Goal: Check status: Check status

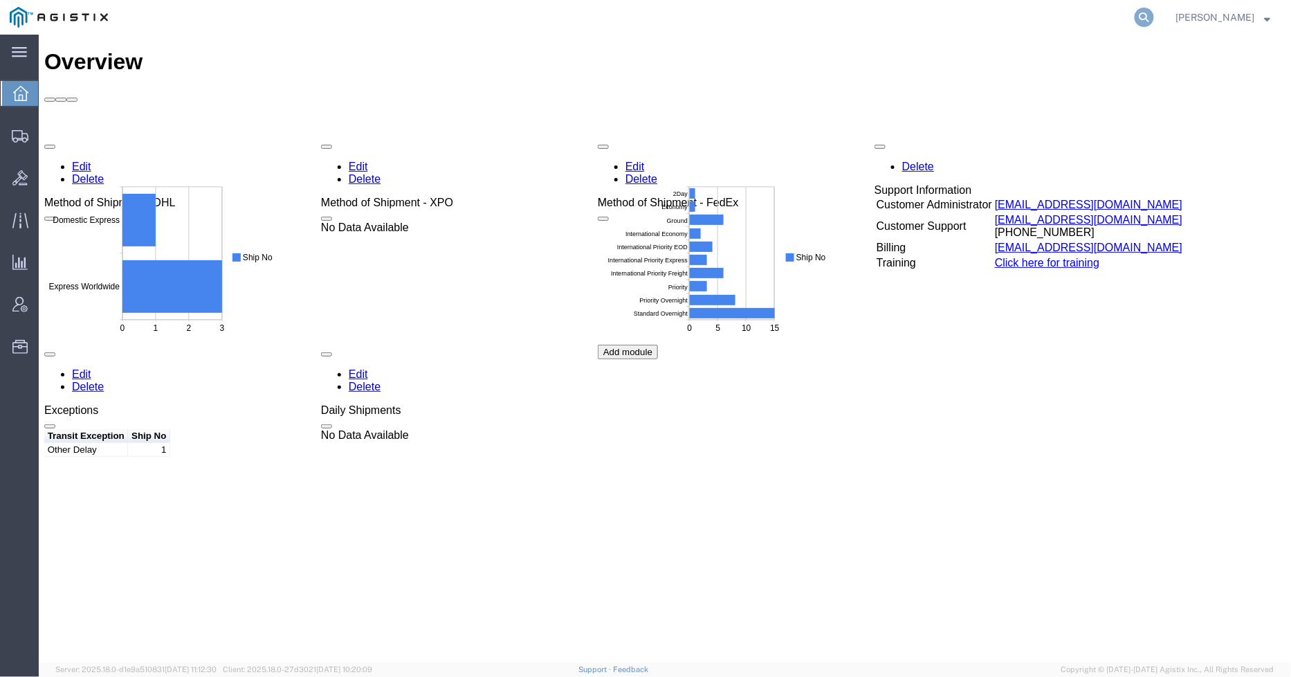
click at [639, 12] on icon at bounding box center [1144, 17] width 19 height 19
click at [639, 28] on input "search" at bounding box center [924, 17] width 421 height 33
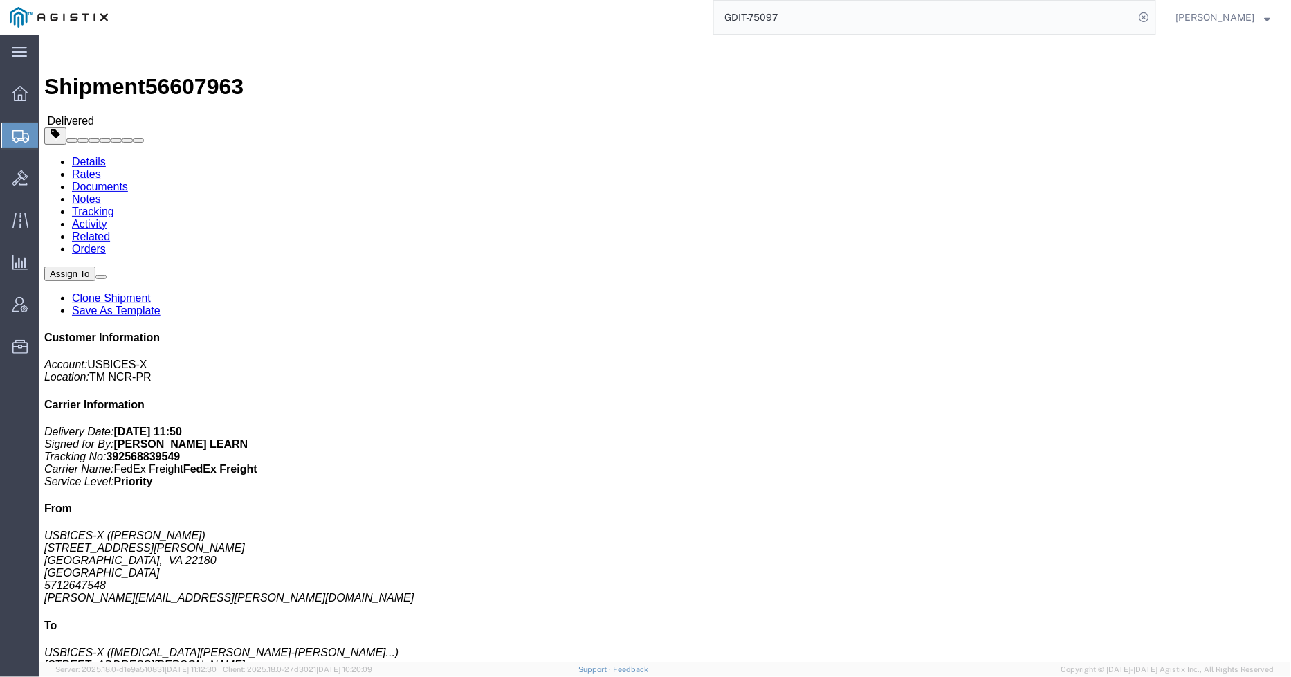
drag, startPoint x: 782, startPoint y: 19, endPoint x: 771, endPoint y: 22, distance: 11.4
click at [639, 22] on input "GDIT-75097" at bounding box center [924, 17] width 421 height 33
drag, startPoint x: 803, startPoint y: 22, endPoint x: 766, endPoint y: 19, distance: 36.8
click at [639, 19] on input "GDIT-75097" at bounding box center [924, 17] width 421 height 33
type input "GDIT-73796"
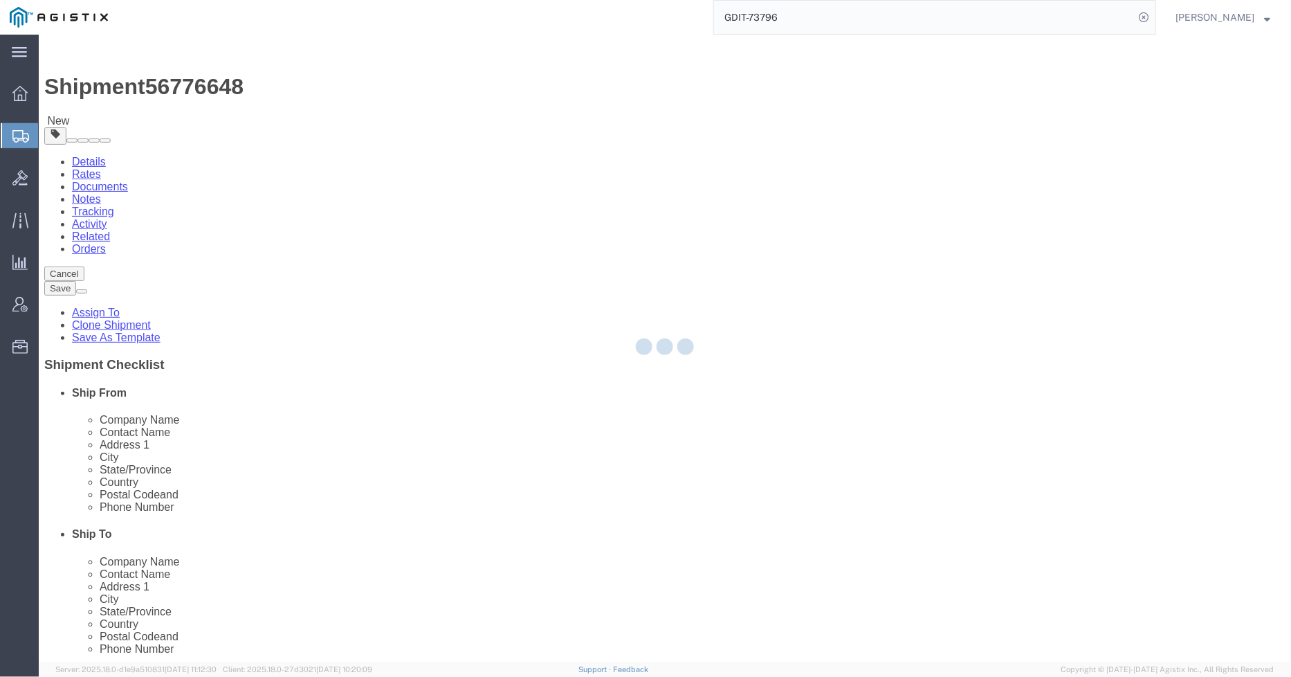
select select "69651"
select select
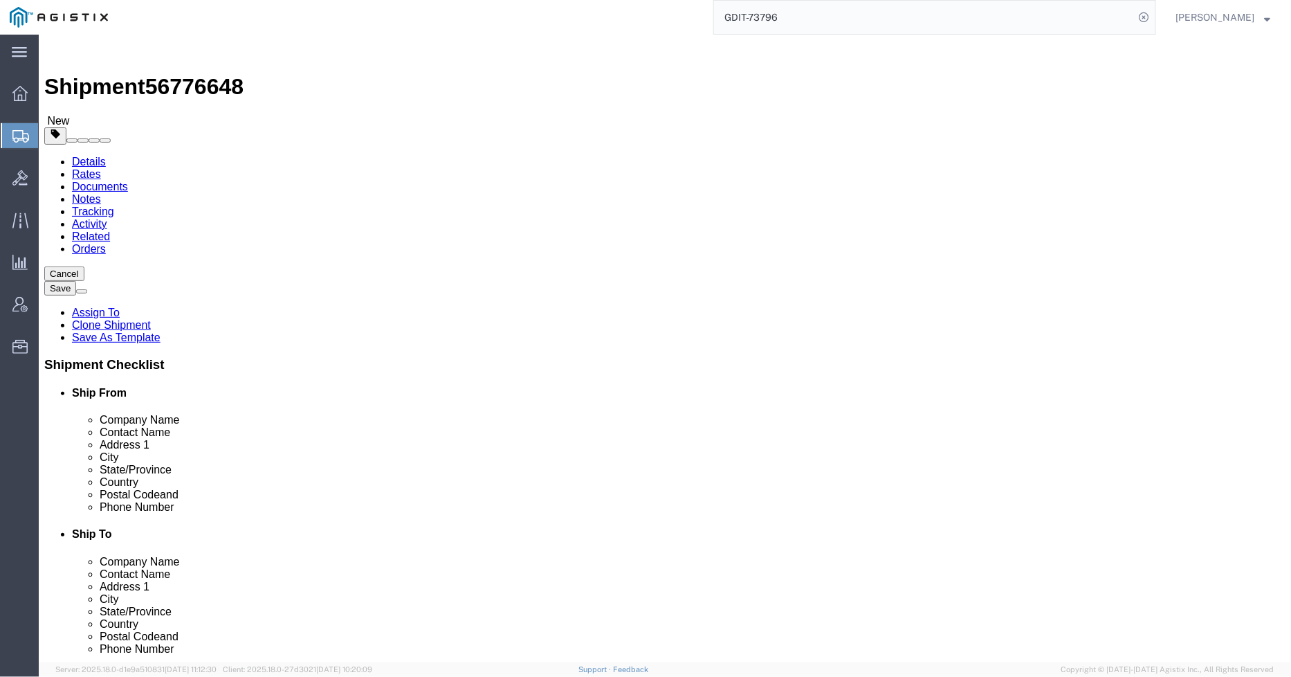
drag, startPoint x: 790, startPoint y: 16, endPoint x: 765, endPoint y: 16, distance: 24.2
click at [639, 16] on input "GDIT-73796" at bounding box center [924, 17] width 421 height 33
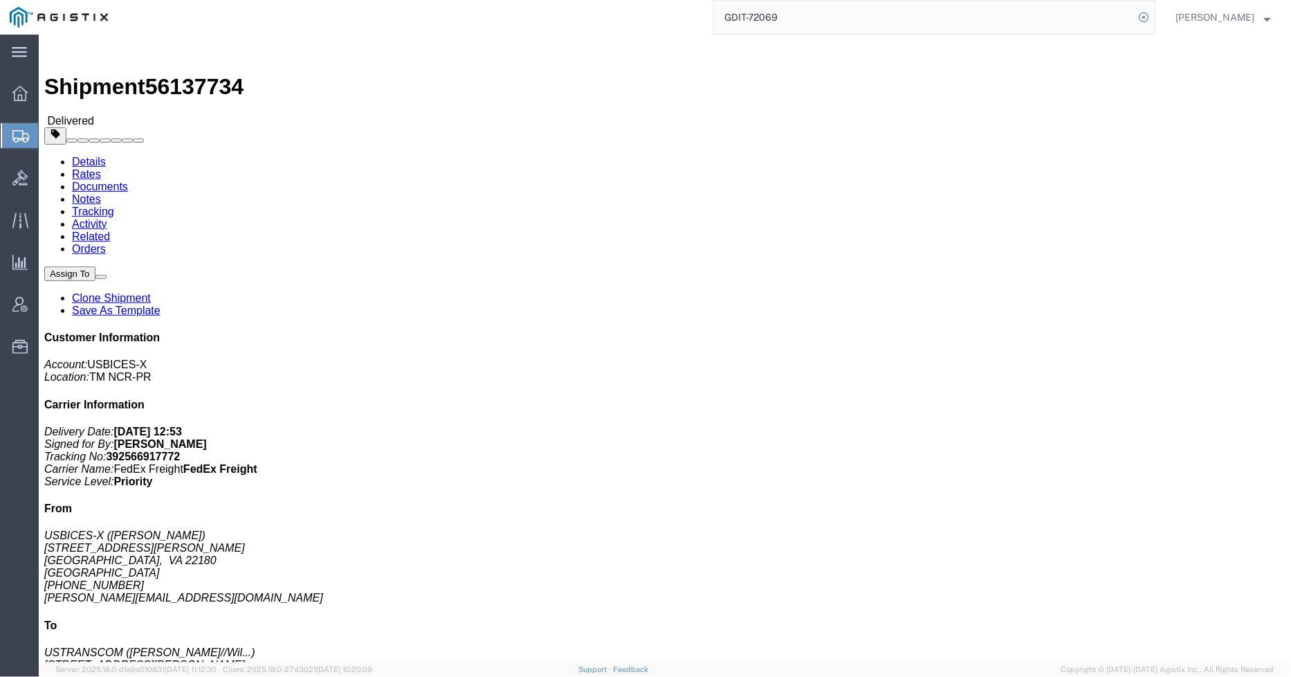
drag, startPoint x: 810, startPoint y: 16, endPoint x: 759, endPoint y: 17, distance: 51.2
click at [639, 17] on input "GDIT-72069" at bounding box center [924, 17] width 421 height 33
type input "GDIT-72468"
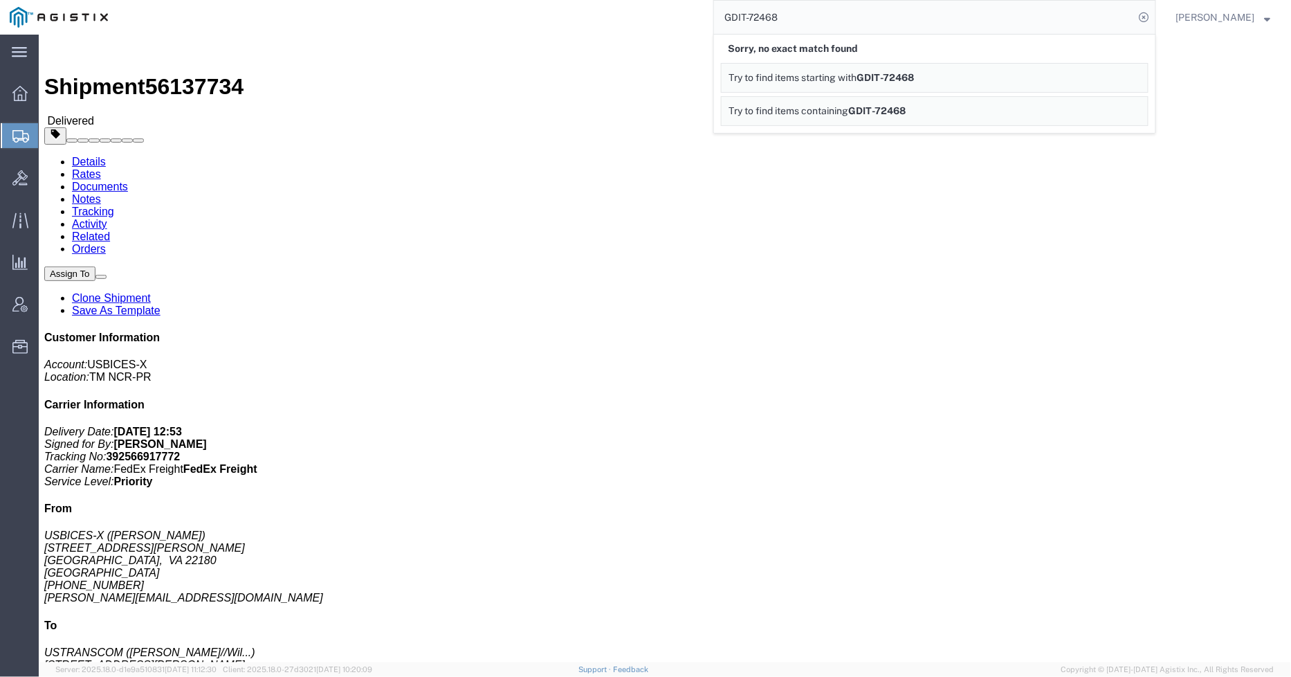
click div "1 Pallet(s) Standard (Not Stackable) Total weight: 200.00 LBS ( dim ) Tracking:…"
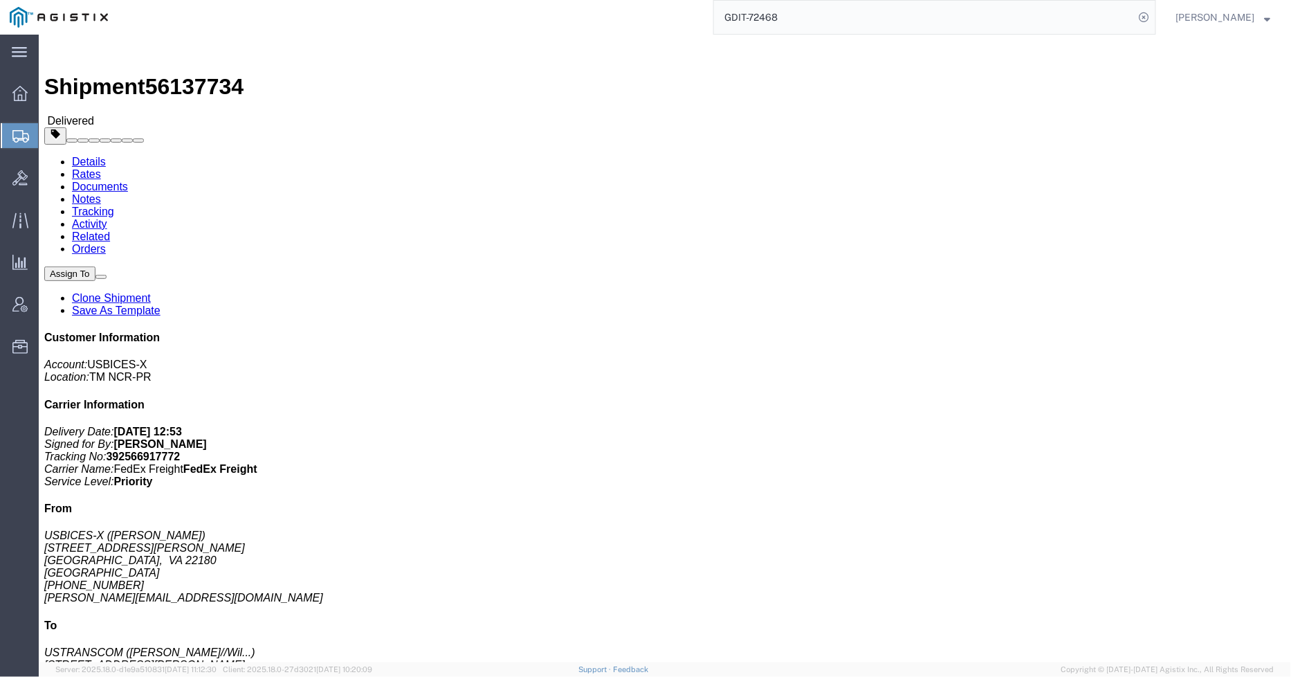
click at [639, 18] on input "GDIT-72468" at bounding box center [924, 17] width 421 height 33
